Goal: Information Seeking & Learning: Learn about a topic

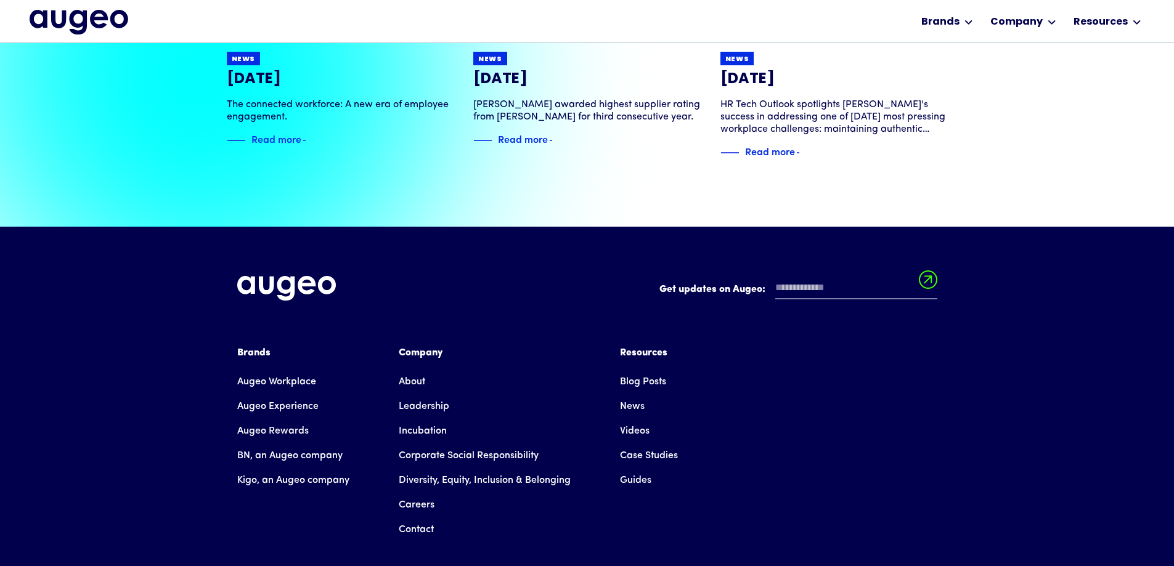
scroll to position [2758, 0]
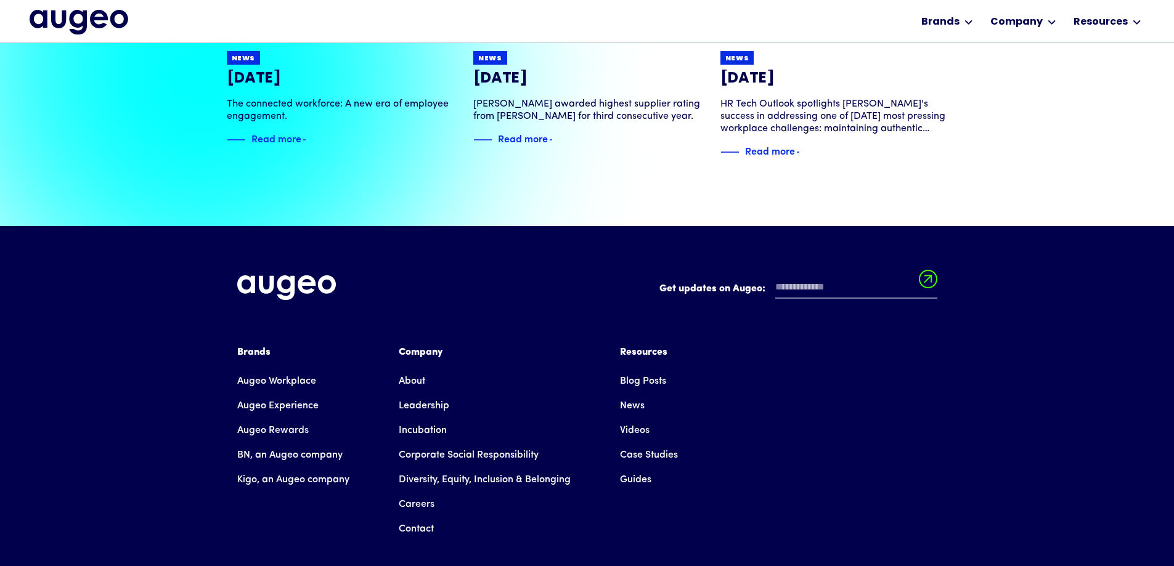
click at [414, 369] on link "About" at bounding box center [412, 381] width 26 height 25
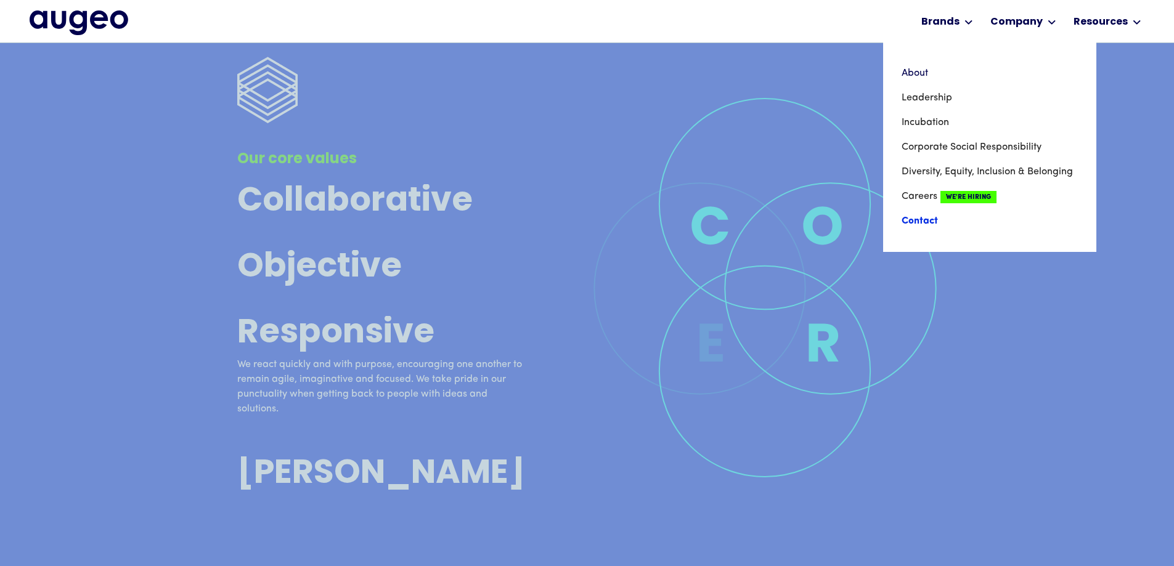
scroll to position [3974, 0]
click at [910, 224] on link "Contact" at bounding box center [989, 221] width 176 height 25
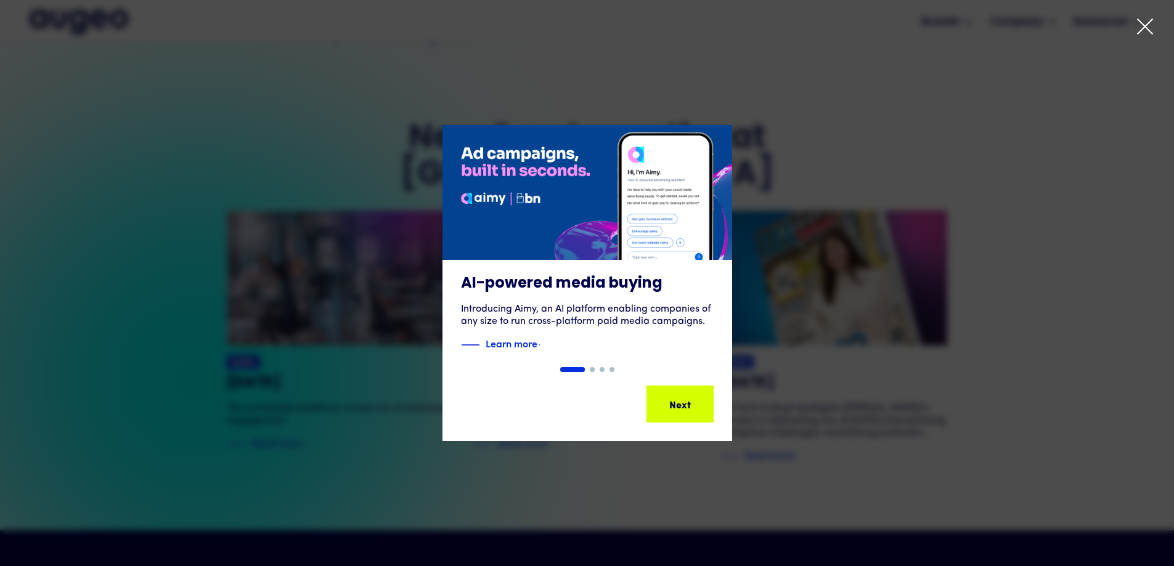
click at [1142, 28] on icon at bounding box center [1144, 26] width 18 height 18
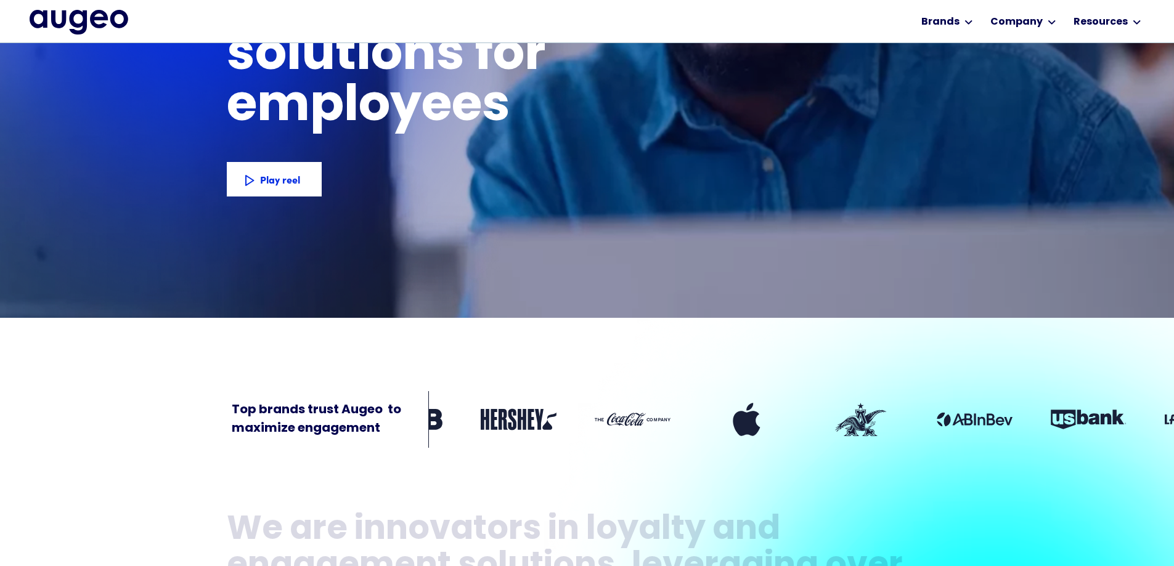
scroll to position [212, 0]
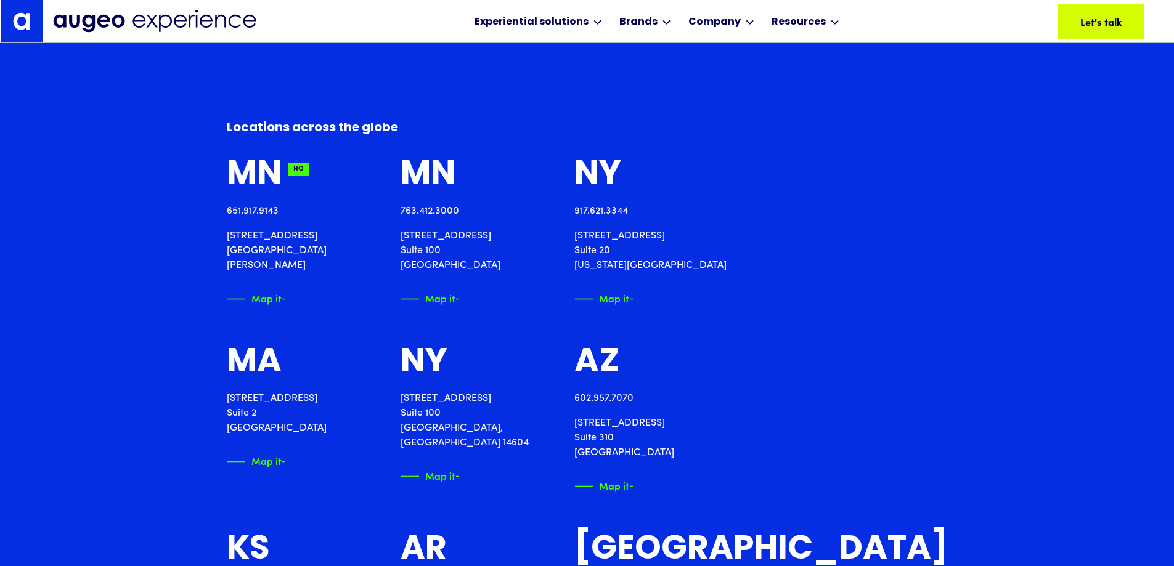
scroll to position [1490, 0]
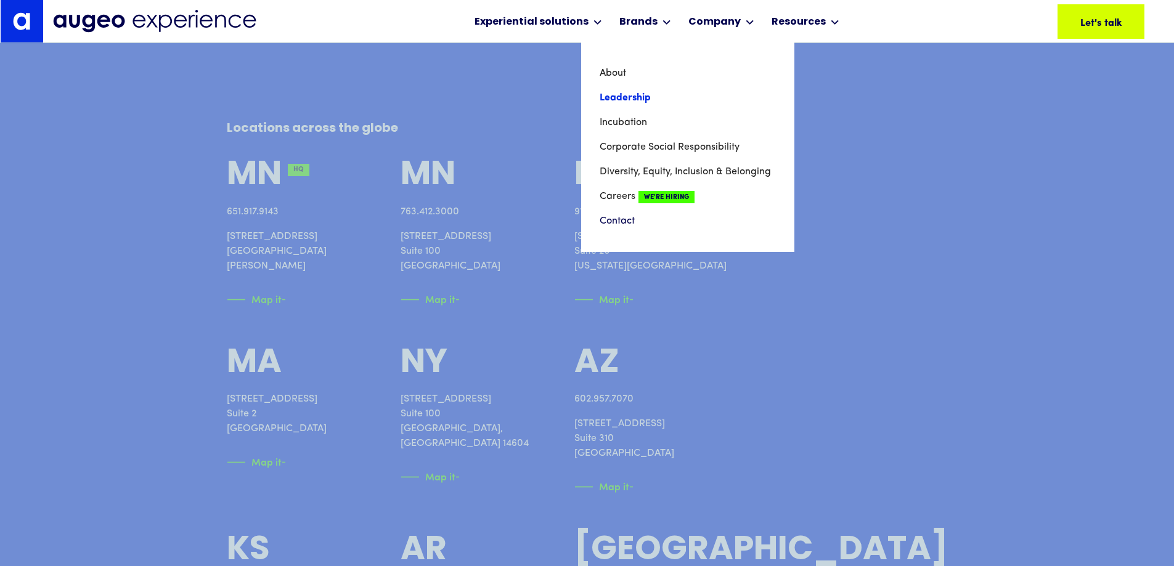
click at [622, 97] on link "Leadership" at bounding box center [687, 98] width 176 height 25
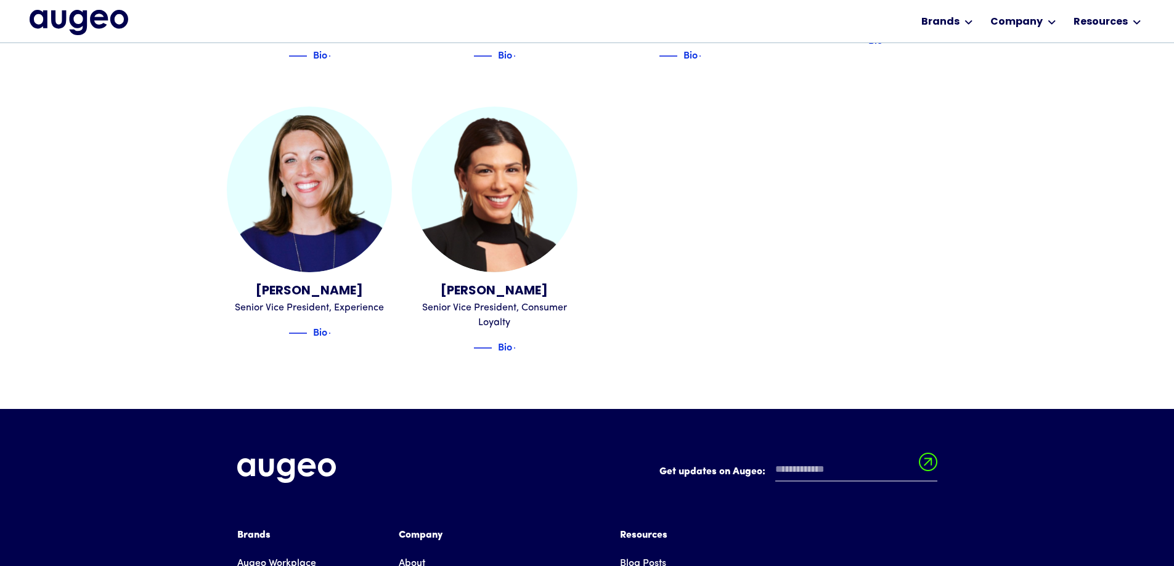
scroll to position [1576, 0]
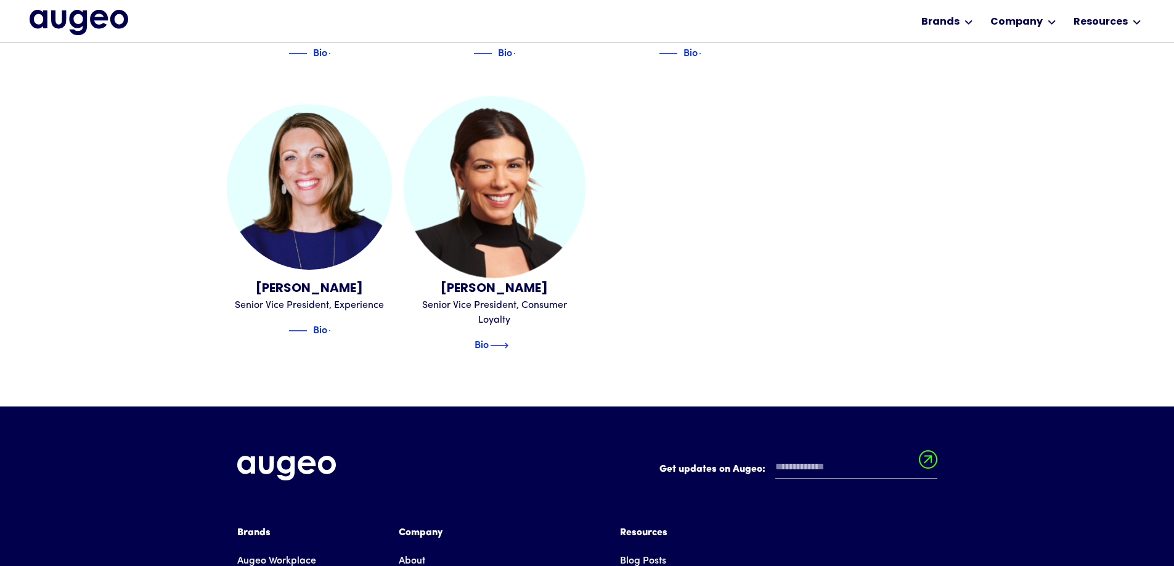
click at [508, 338] on img at bounding box center [499, 345] width 18 height 15
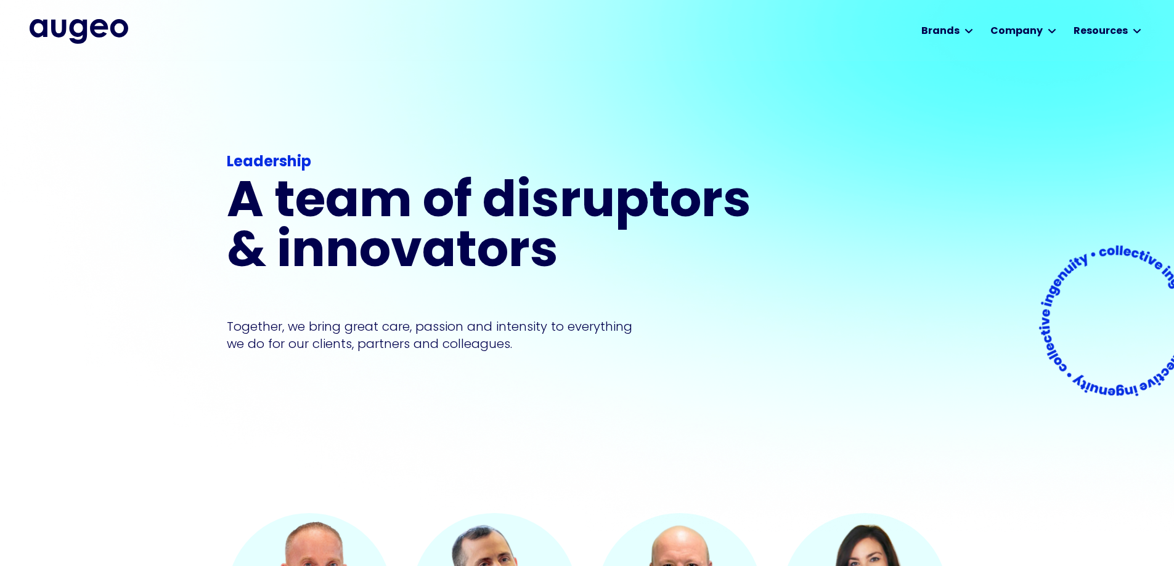
scroll to position [1, 0]
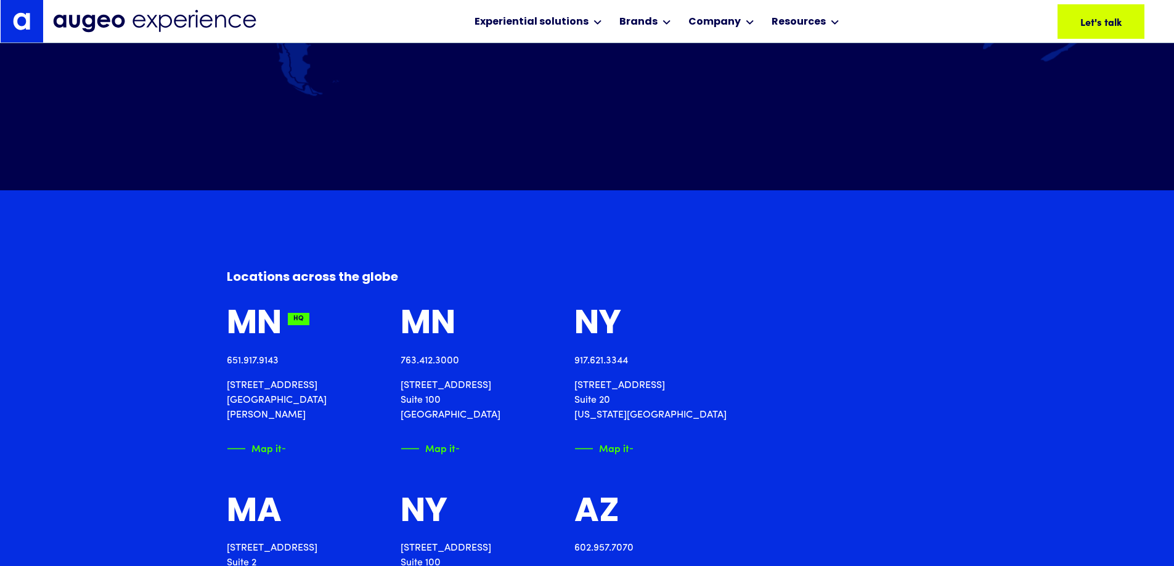
scroll to position [1490, 0]
